Goal: Transaction & Acquisition: Purchase product/service

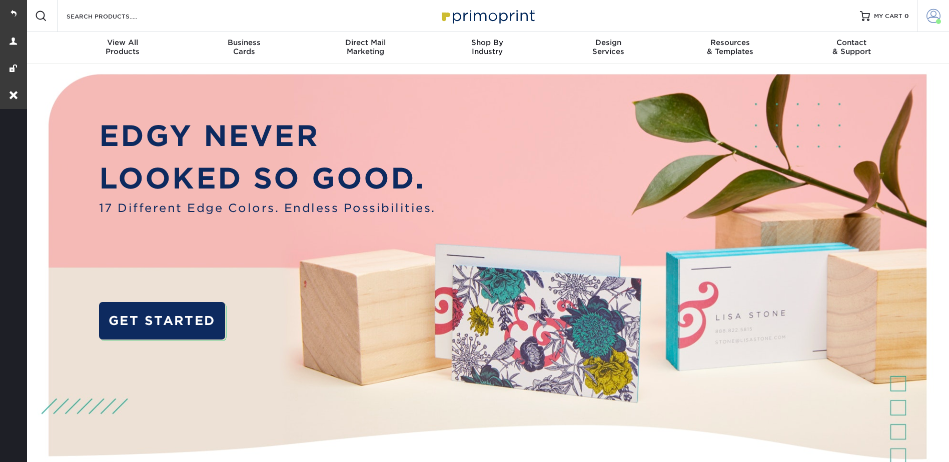
drag, startPoint x: 935, startPoint y: 11, endPoint x: 924, endPoint y: 23, distance: 16.3
click at [935, 11] on span at bounding box center [934, 16] width 14 height 14
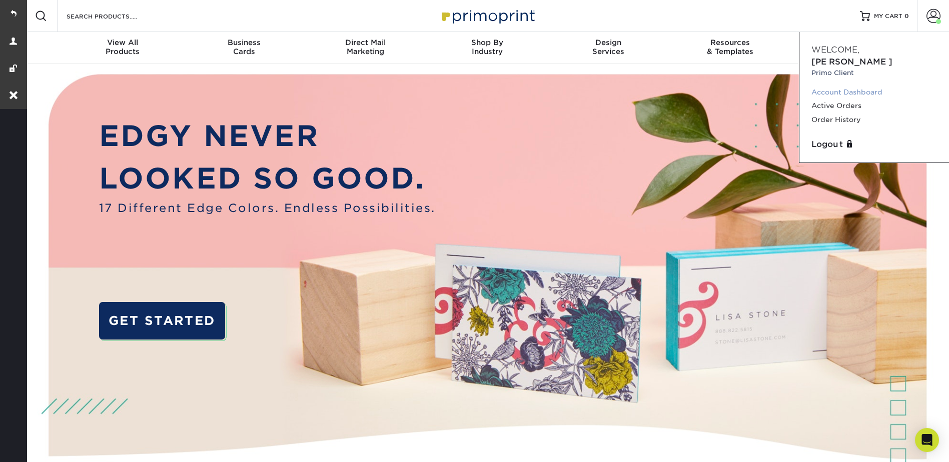
click at [852, 86] on link "Account Dashboard" at bounding box center [874, 93] width 126 height 14
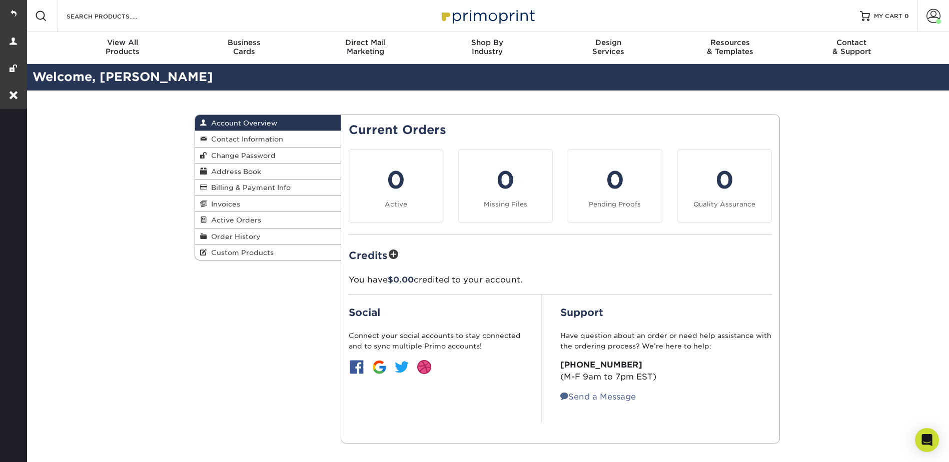
click at [235, 255] on span "Custom Products" at bounding box center [240, 253] width 67 height 8
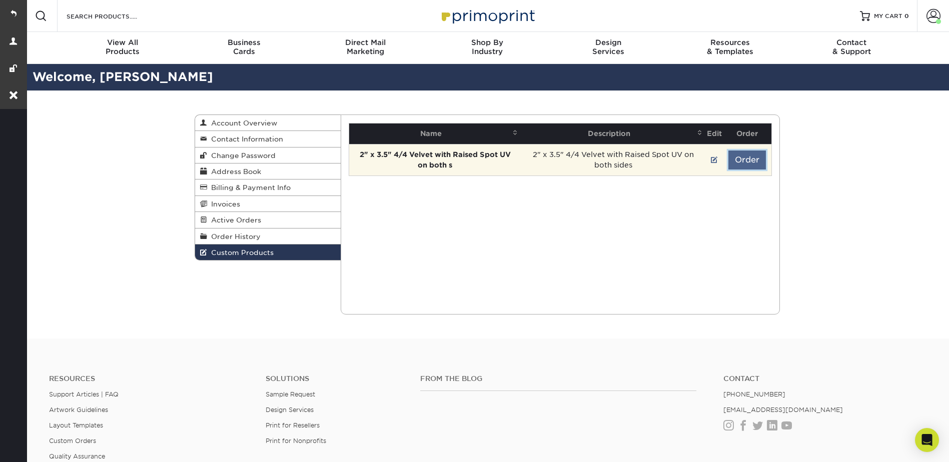
click at [741, 164] on button "Order" at bounding box center [747, 160] width 38 height 19
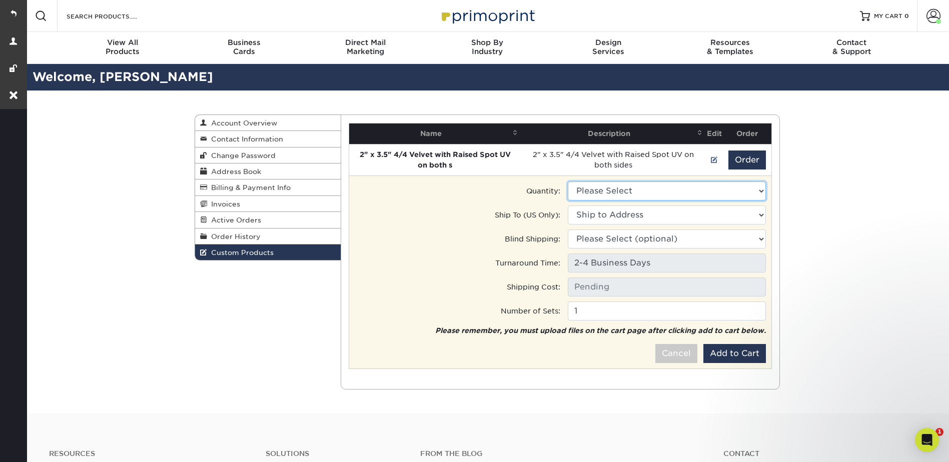
click at [632, 187] on select "Please Select 500 - $246.50" at bounding box center [667, 191] width 198 height 19
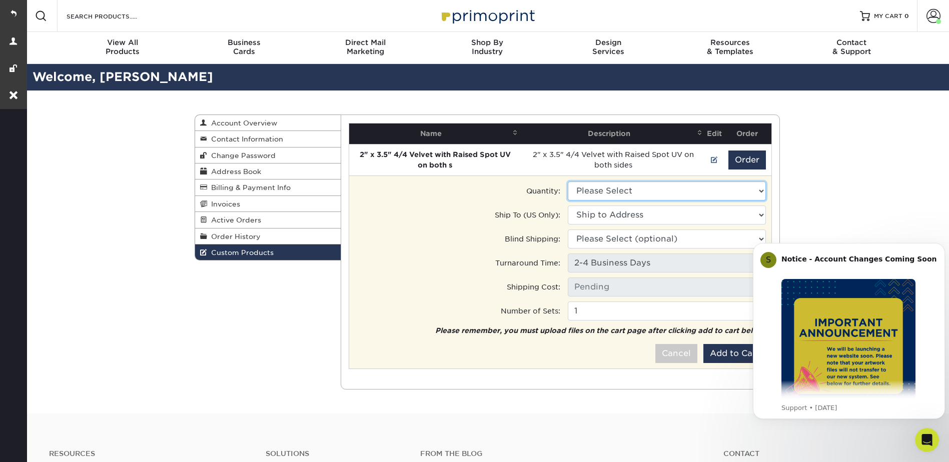
click at [607, 187] on select "Please Select 500 - $246.50" at bounding box center [667, 191] width 198 height 19
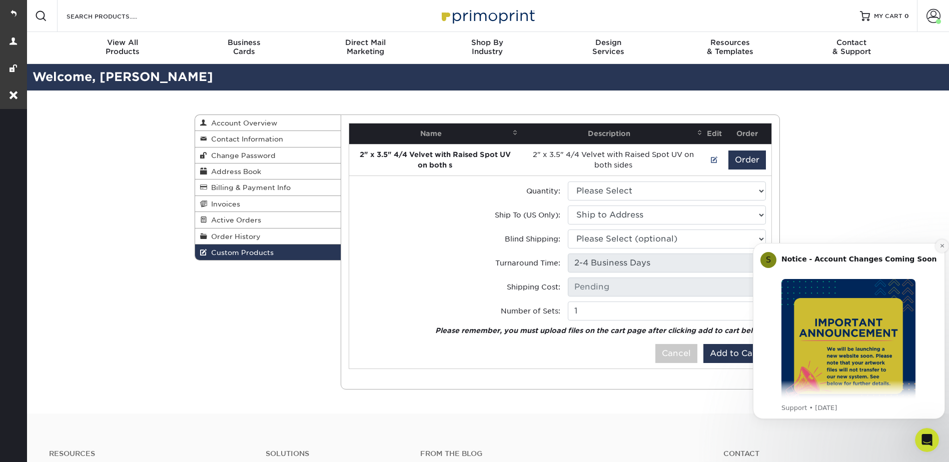
drag, startPoint x: 940, startPoint y: 247, endPoint x: 1612, endPoint y: 428, distance: 696.4
click at [940, 247] on icon "Dismiss notification" at bounding box center [943, 246] width 6 height 6
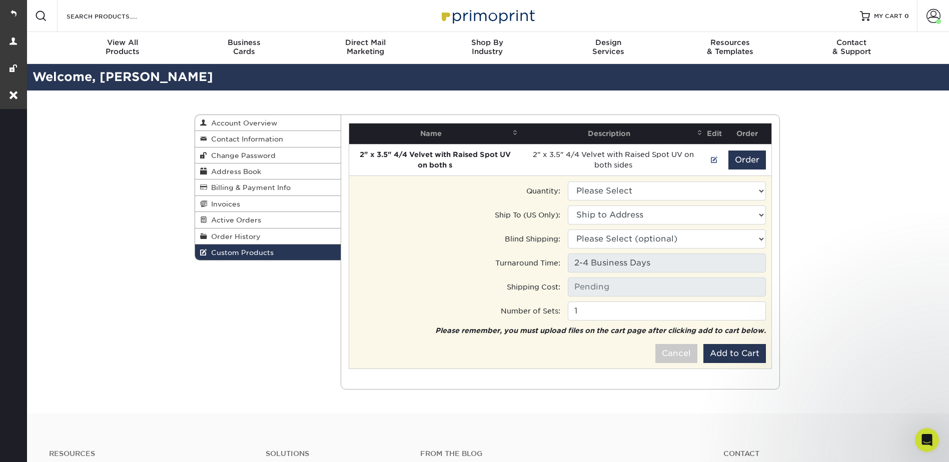
click at [594, 204] on tr "Quantity: Please Select 500 - $246.50" at bounding box center [560, 193] width 412 height 24
click at [595, 211] on select "Ship to Address 1962 Nw 82nd Ave, Doral, FL" at bounding box center [667, 215] width 198 height 19
click at [595, 211] on select "Ship to Address BBX buena • 1962 Nw 82nd Ave, Doral, FL" at bounding box center [667, 215] width 198 height 19
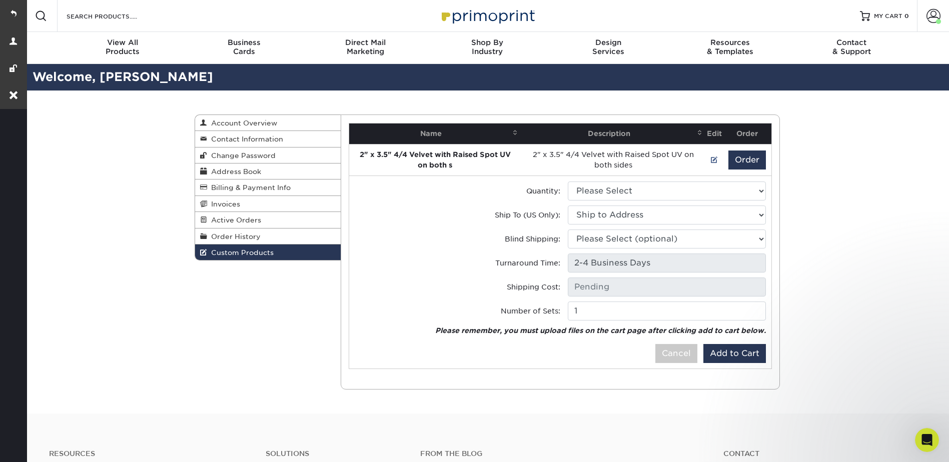
click at [789, 183] on div "Custom Products Account Overview Contact Information Change Password Address Bo…" at bounding box center [487, 252] width 924 height 323
click at [830, 118] on div "Custom Products Account Overview Contact Information Change Password Address Bo…" at bounding box center [487, 252] width 924 height 323
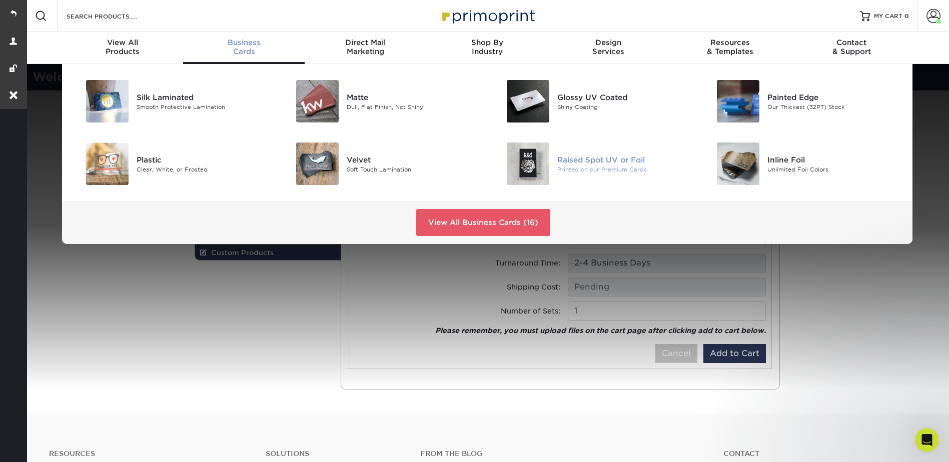
click at [590, 159] on div "Raised Spot UV or Foil" at bounding box center [623, 159] width 133 height 11
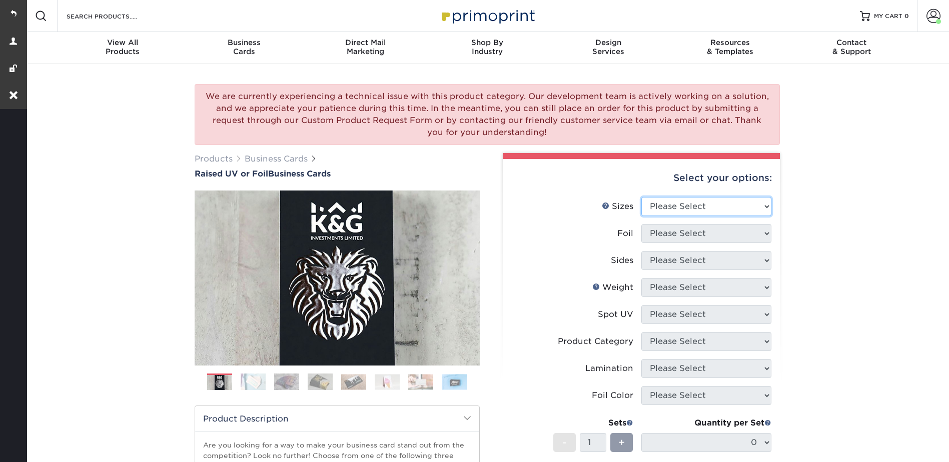
click at [691, 202] on select "Please Select 2" x 3.5" - Standard" at bounding box center [706, 206] width 130 height 19
select select "2.00x3.50"
click at [641, 197] on select "Please Select 2" x 3.5" - Standard" at bounding box center [706, 206] width 130 height 19
drag, startPoint x: 674, startPoint y: 228, endPoint x: 669, endPoint y: 244, distance: 16.1
click at [674, 228] on select "Please Select No Yes" at bounding box center [706, 233] width 130 height 19
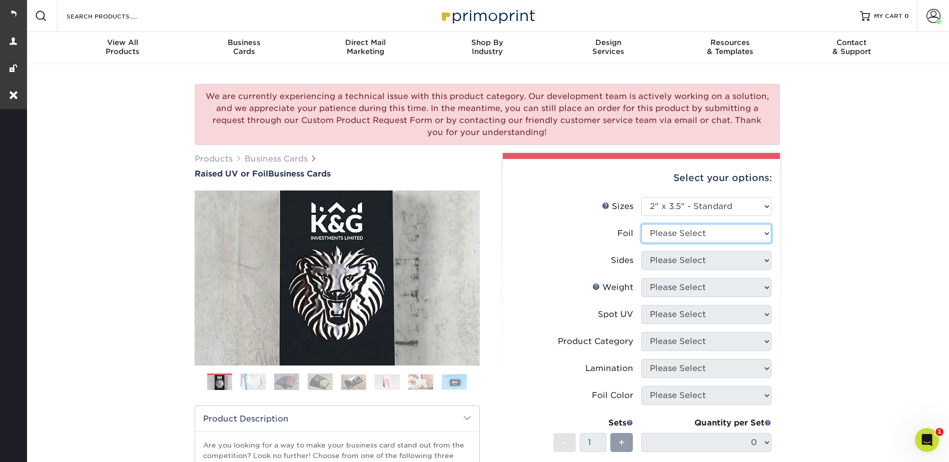
select select "0"
click at [641, 224] on select "Please Select No Yes" at bounding box center [706, 233] width 130 height 19
click at [657, 263] on select "Please Select Print Both Sides Print Front Only" at bounding box center [706, 260] width 130 height 19
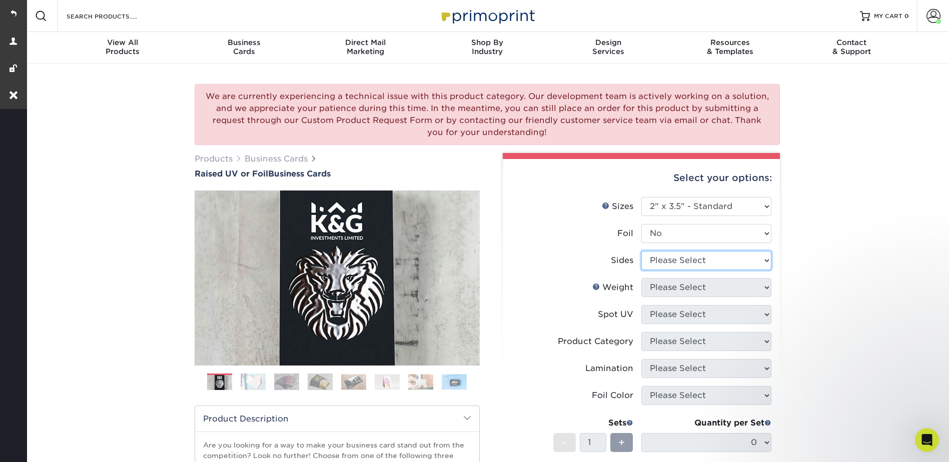
select select "13abbda7-1d64-4f25-8bb2-c179b224825d"
click at [641, 251] on select "Please Select Print Both Sides Print Front Only" at bounding box center [706, 260] width 130 height 19
drag, startPoint x: 661, startPoint y: 283, endPoint x: 662, endPoint y: 298, distance: 14.5
click at [661, 283] on select "Please Select 16PT" at bounding box center [706, 287] width 130 height 19
select select "16PT"
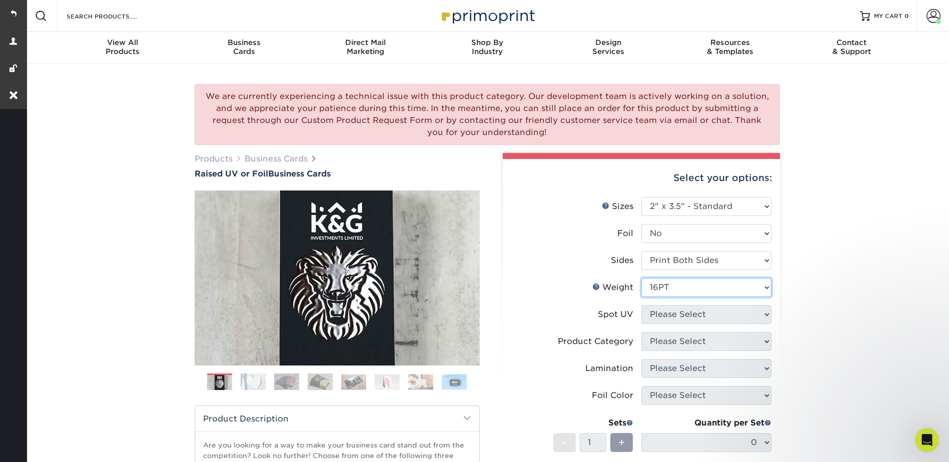
click at [641, 278] on select "Please Select 16PT" at bounding box center [706, 287] width 130 height 19
drag, startPoint x: 659, startPoint y: 310, endPoint x: 659, endPoint y: 317, distance: 6.5
click at [659, 310] on select "Please Select No Spot UV Front Only" at bounding box center [706, 314] width 130 height 19
click at [661, 306] on select "Please Select No Spot UV Front Only" at bounding box center [706, 314] width 130 height 19
click at [803, 250] on div "We are currently experiencing a technical issue with this product category. Our…" at bounding box center [487, 365] width 924 height 603
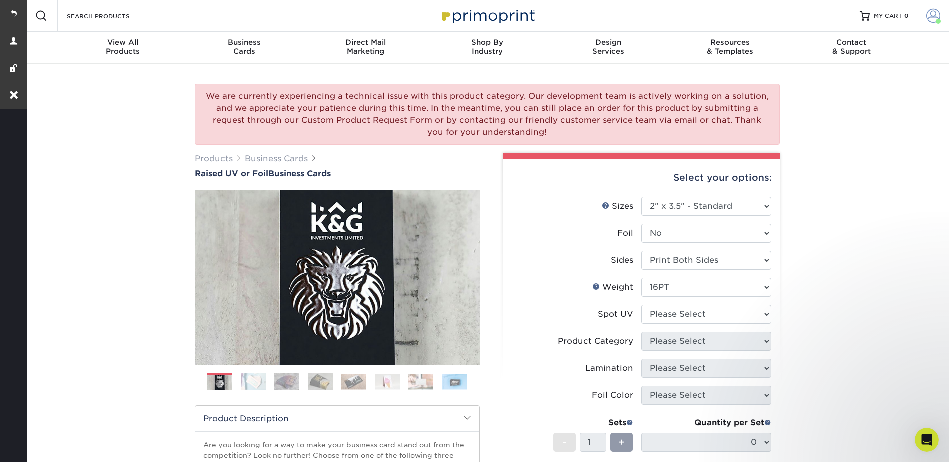
click at [935, 16] on span at bounding box center [934, 16] width 14 height 14
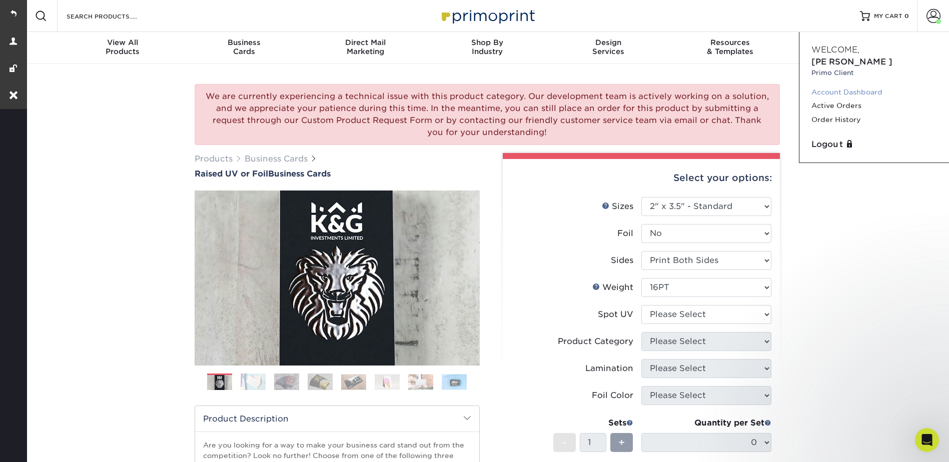
click at [833, 86] on link "Account Dashboard" at bounding box center [874, 93] width 126 height 14
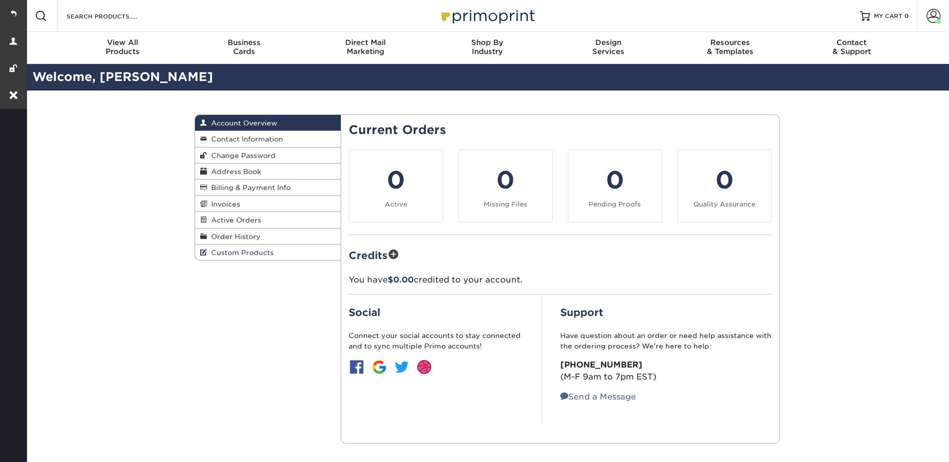
click at [248, 251] on span "Custom Products" at bounding box center [240, 253] width 67 height 8
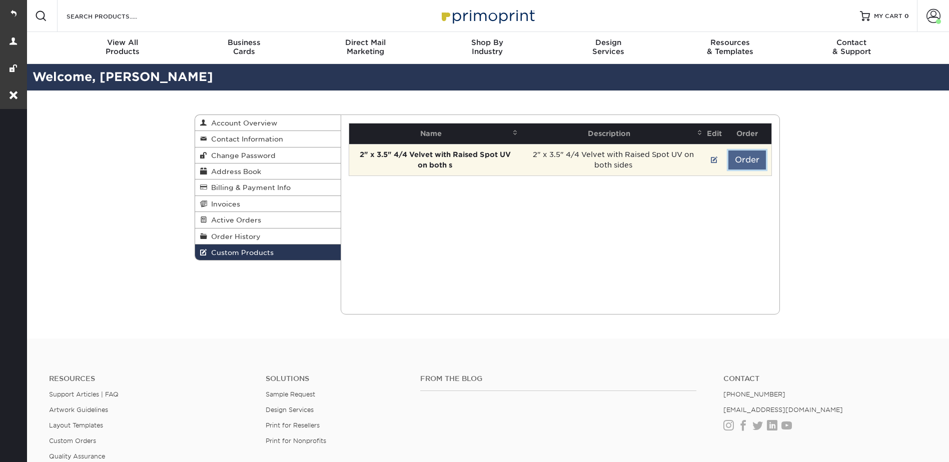
click at [737, 158] on button "Order" at bounding box center [747, 160] width 38 height 19
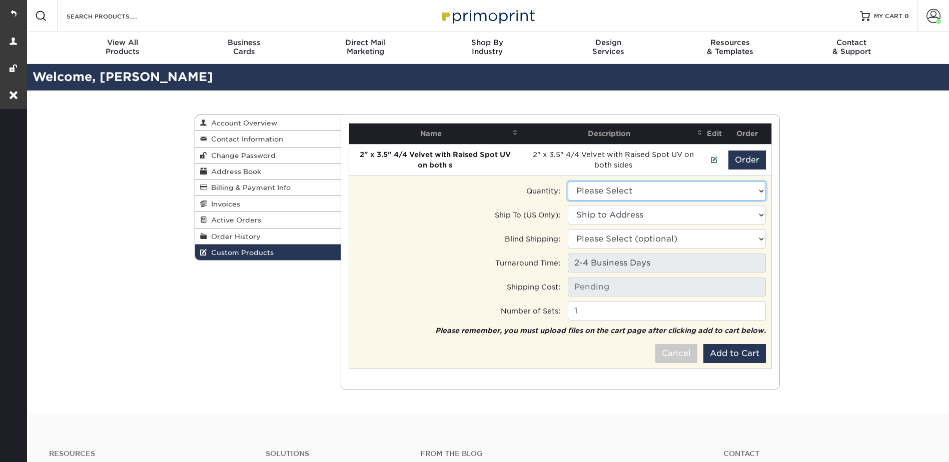
click at [650, 189] on select "Please Select 500 - $246.50" at bounding box center [667, 191] width 198 height 19
select select "0"
click at [568, 182] on select "Please Select 500 - $246.50" at bounding box center [667, 191] width 198 height 19
type input "Ground: $9.60"
click at [619, 215] on select "Ship to Address [STREET_ADDRESS][MEDICAL_DATA]" at bounding box center [667, 215] width 198 height 19
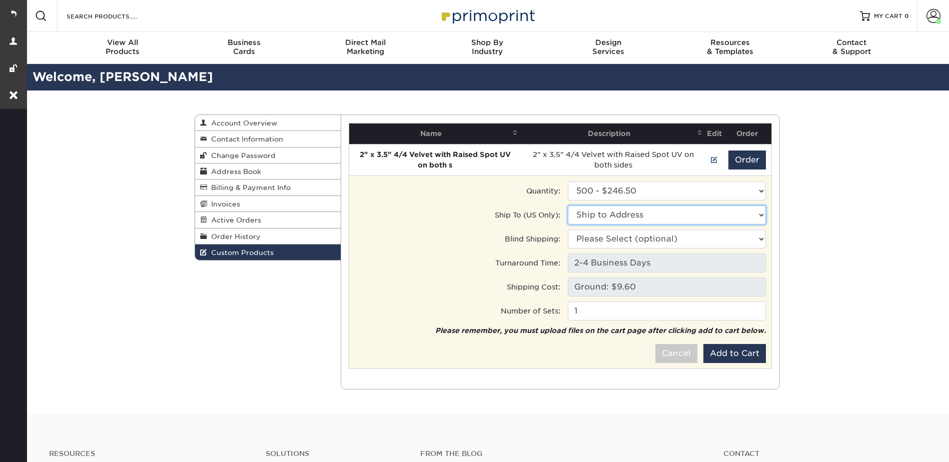
click at [619, 215] on select "Ship to Address BBX buena • [STREET_ADDRESS][MEDICAL_DATA]" at bounding box center [667, 215] width 198 height 19
select select "275057"
click at [568, 206] on select "Ship to Address BBX buena • [STREET_ADDRESS][MEDICAL_DATA]" at bounding box center [667, 215] width 198 height 19
click at [729, 349] on button "Add to Cart" at bounding box center [734, 353] width 63 height 19
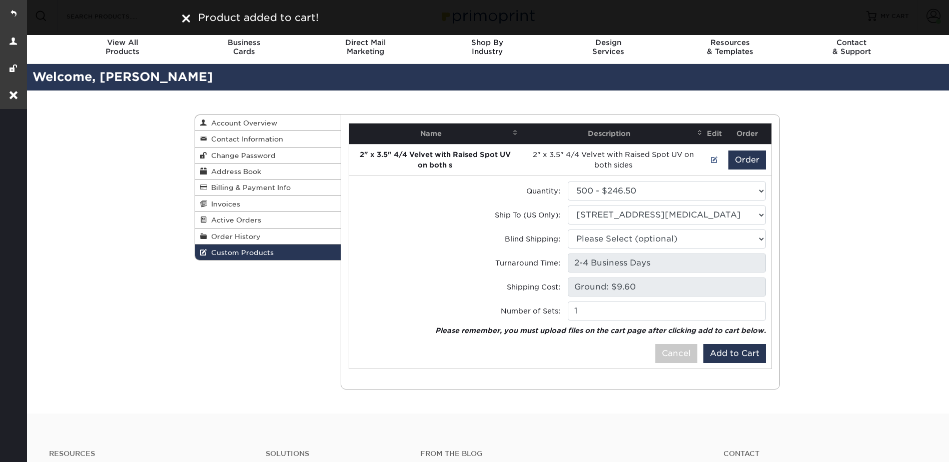
click at [879, 175] on div "Custom Products Account Overview Contact Information Change Password Address Bo…" at bounding box center [487, 252] width 924 height 323
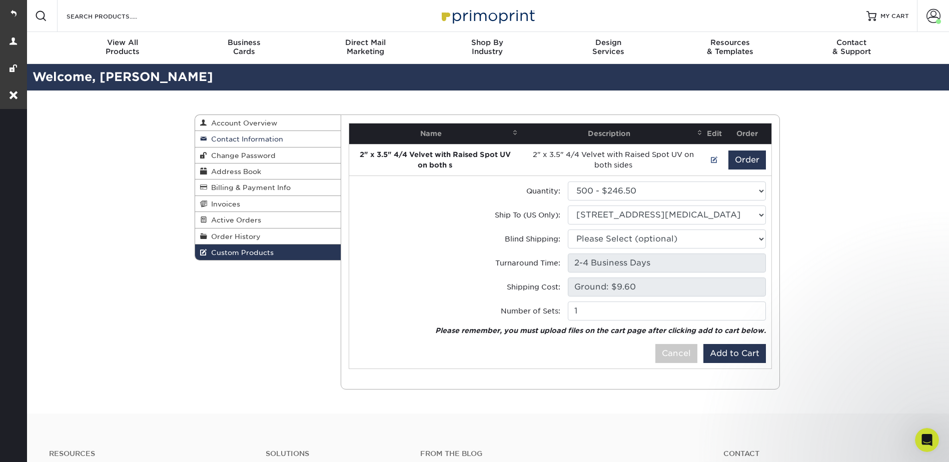
click at [231, 137] on span "Contact Information" at bounding box center [245, 139] width 76 height 8
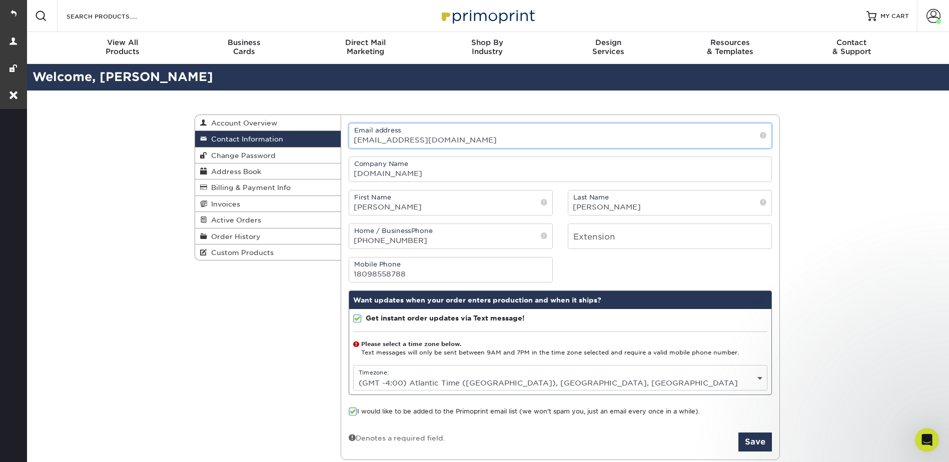
drag, startPoint x: 446, startPoint y: 137, endPoint x: 351, endPoint y: 140, distance: 95.6
click at [351, 140] on input "[EMAIL_ADDRESS][DOMAIN_NAME]" at bounding box center [560, 136] width 422 height 25
click at [113, 152] on div "Contact Information Account Overview Contact Information Change Password Addres…" at bounding box center [487, 288] width 924 height 394
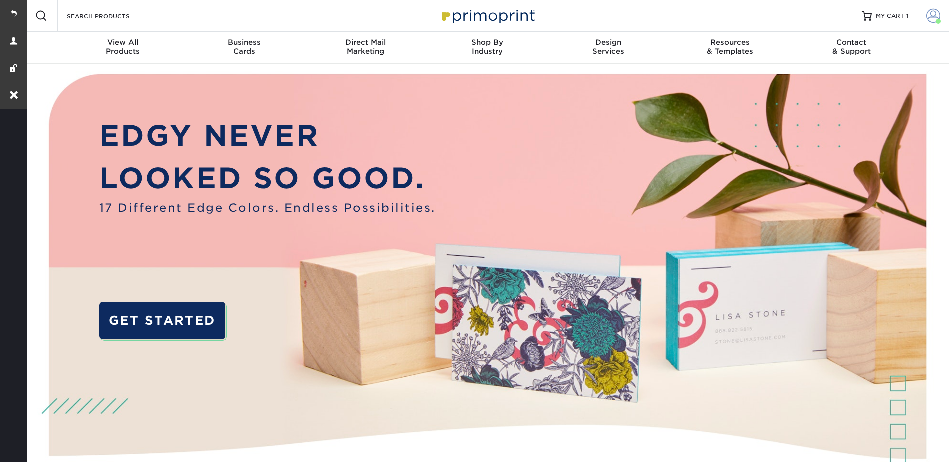
click at [931, 16] on span at bounding box center [934, 16] width 14 height 14
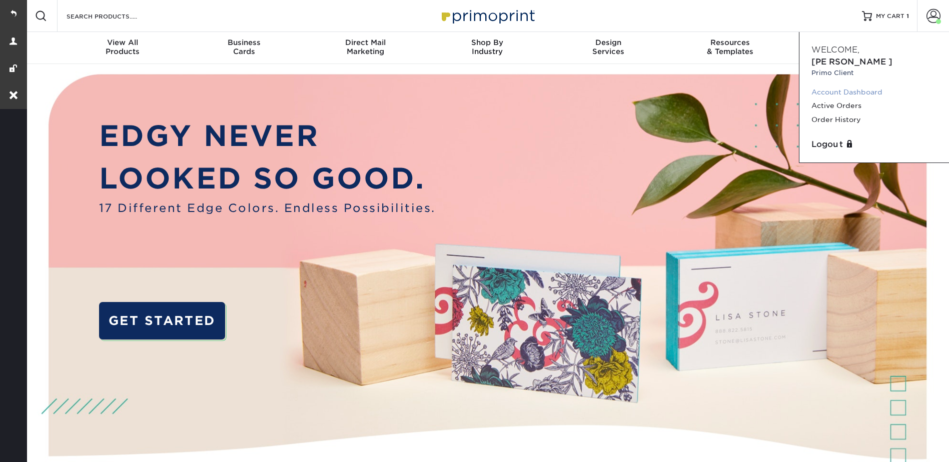
click at [842, 86] on link "Account Dashboard" at bounding box center [874, 93] width 126 height 14
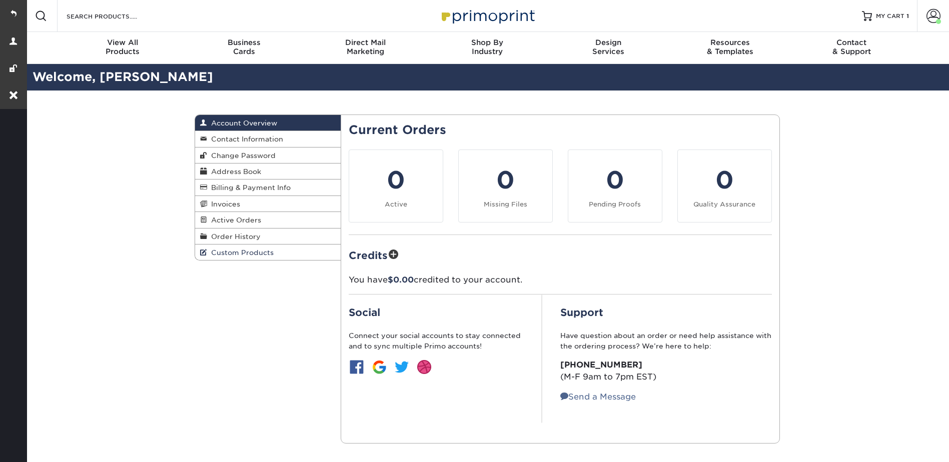
click at [214, 253] on span "Custom Products" at bounding box center [240, 253] width 67 height 8
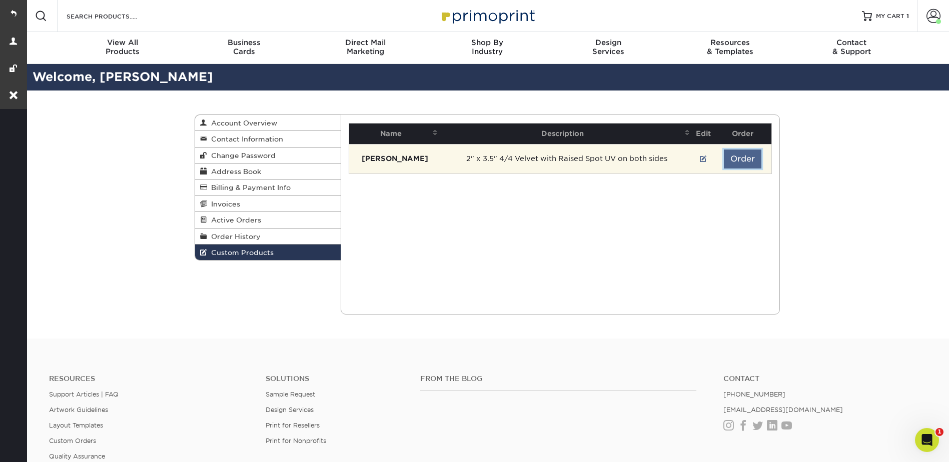
click at [746, 155] on button "Order" at bounding box center [743, 159] width 38 height 19
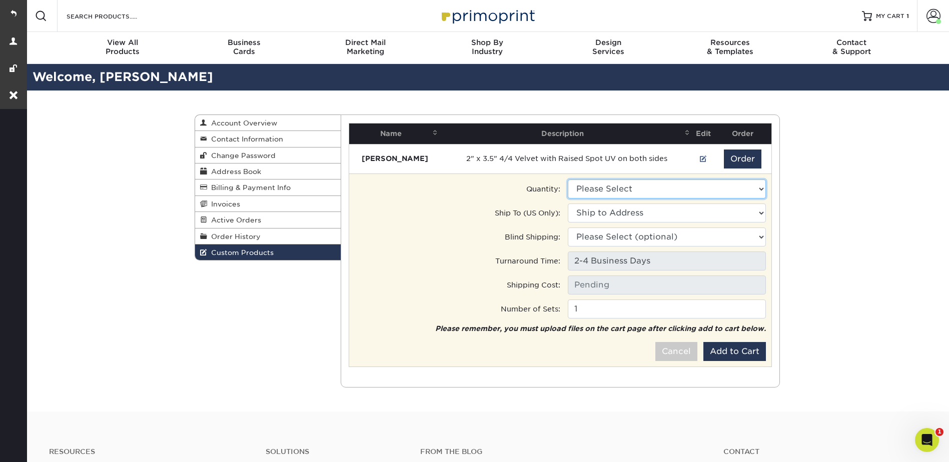
click at [629, 181] on select "Please Select 500 - $246.50 250 - $183.00" at bounding box center [667, 189] width 198 height 19
select select "1"
click at [568, 180] on select "Please Select 500 - $246.50 250 - $183.00" at bounding box center [667, 189] width 198 height 19
type input "Ground: $7.84"
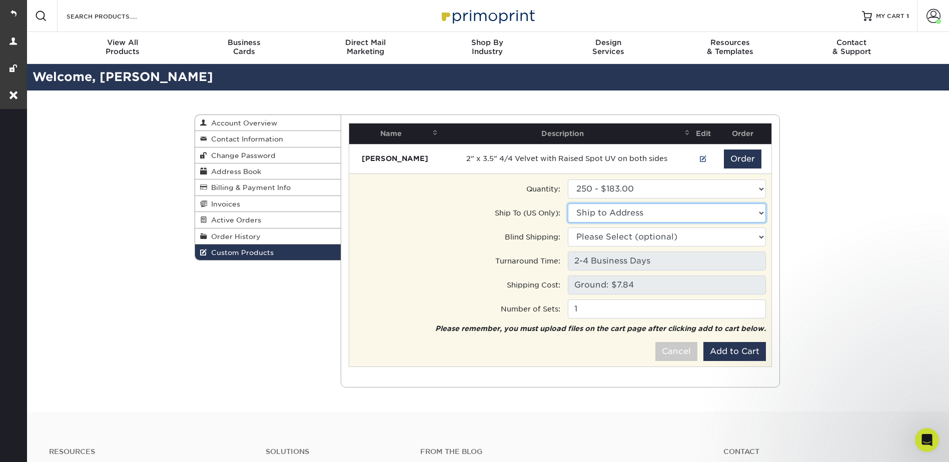
click at [636, 212] on select "Ship to Address BBX buena • [STREET_ADDRESS][MEDICAL_DATA]" at bounding box center [667, 213] width 198 height 19
select select "275057"
click at [568, 204] on select "Ship to Address BBX buena • [STREET_ADDRESS][MEDICAL_DATA]" at bounding box center [667, 213] width 198 height 19
click at [741, 355] on button "Add to Cart" at bounding box center [734, 351] width 63 height 19
